Goal: Task Accomplishment & Management: Complete application form

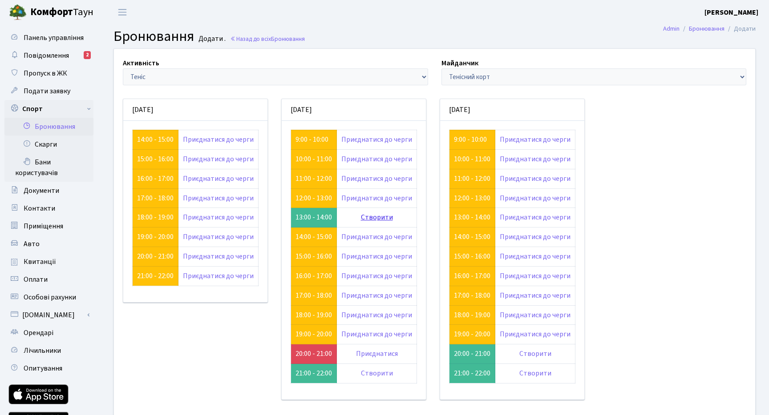
click at [379, 218] on link "Створити" at bounding box center [377, 218] width 32 height 10
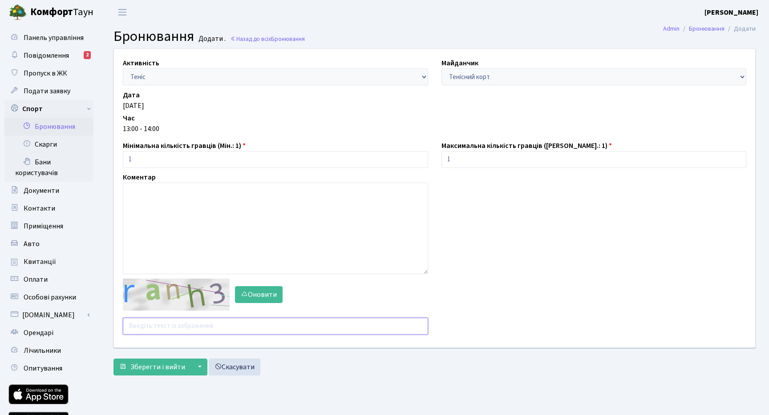
click at [172, 322] on input "text" at bounding box center [275, 326] width 305 height 17
type input "d7rcn"
click at [149, 367] on span "Зберегти і вийти" at bounding box center [157, 368] width 55 height 10
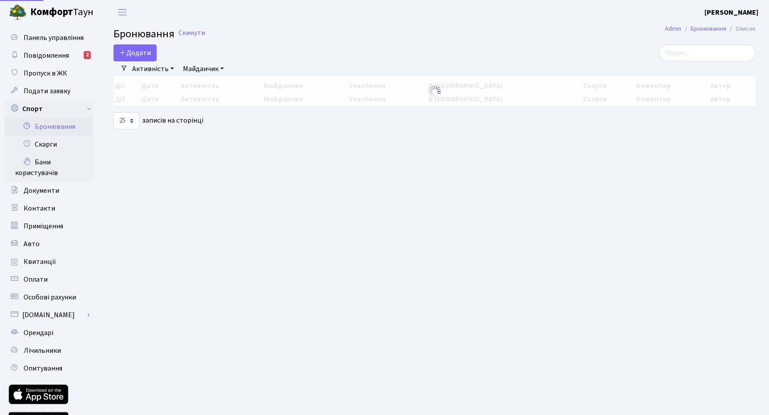
select select "25"
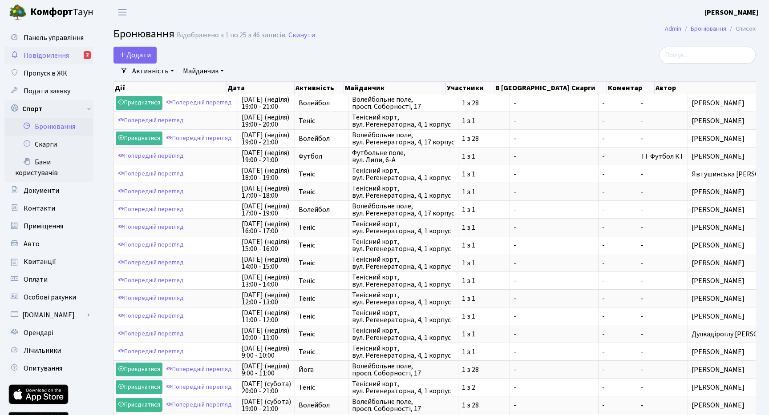
click at [54, 55] on span "Повідомлення" at bounding box center [46, 56] width 45 height 10
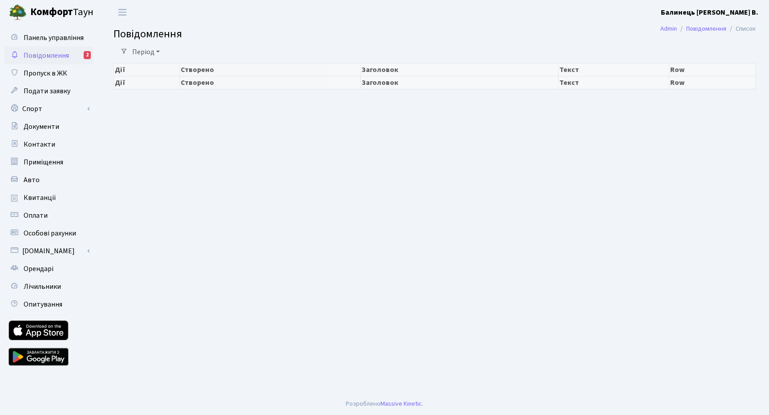
select select "25"
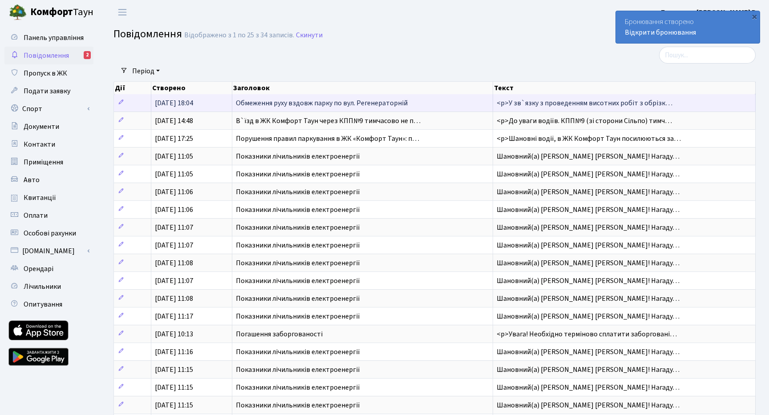
click at [339, 105] on span "Обмеження руху вздовж парку по вул. Регенераторній" at bounding box center [322, 103] width 172 height 10
